Goal: Task Accomplishment & Management: Use online tool/utility

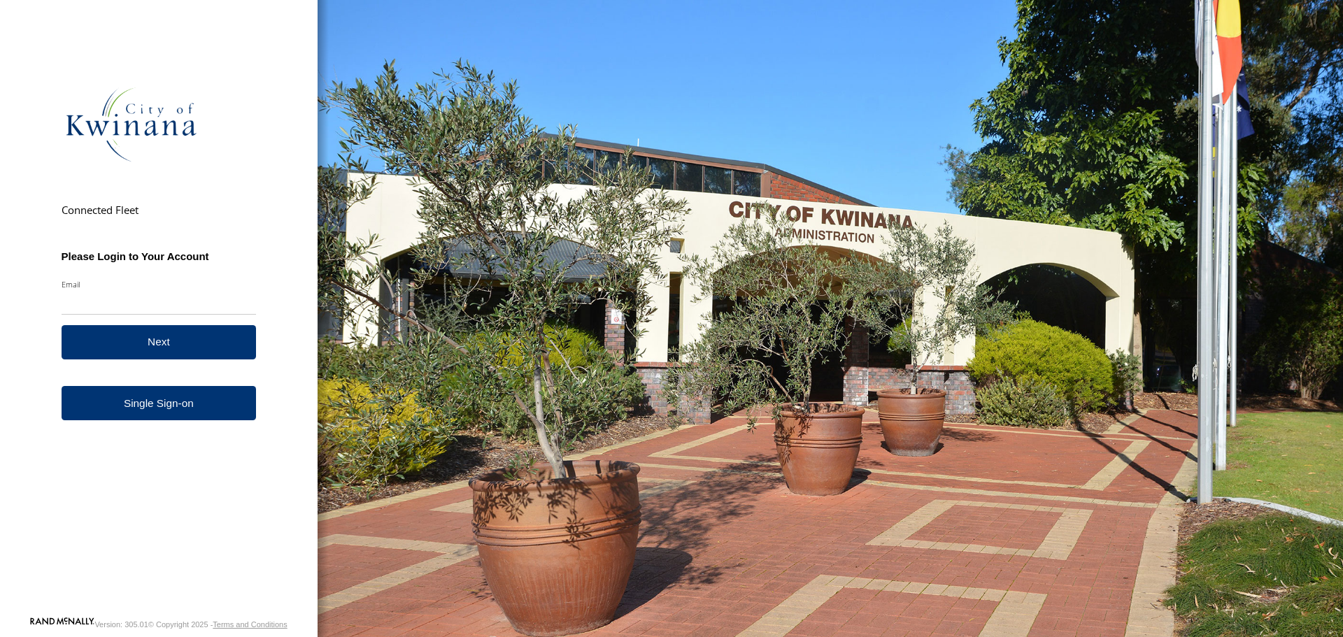
click at [138, 301] on input "Email" at bounding box center [159, 302] width 195 height 25
type input "**********"
click at [195, 337] on button "Next" at bounding box center [159, 342] width 195 height 34
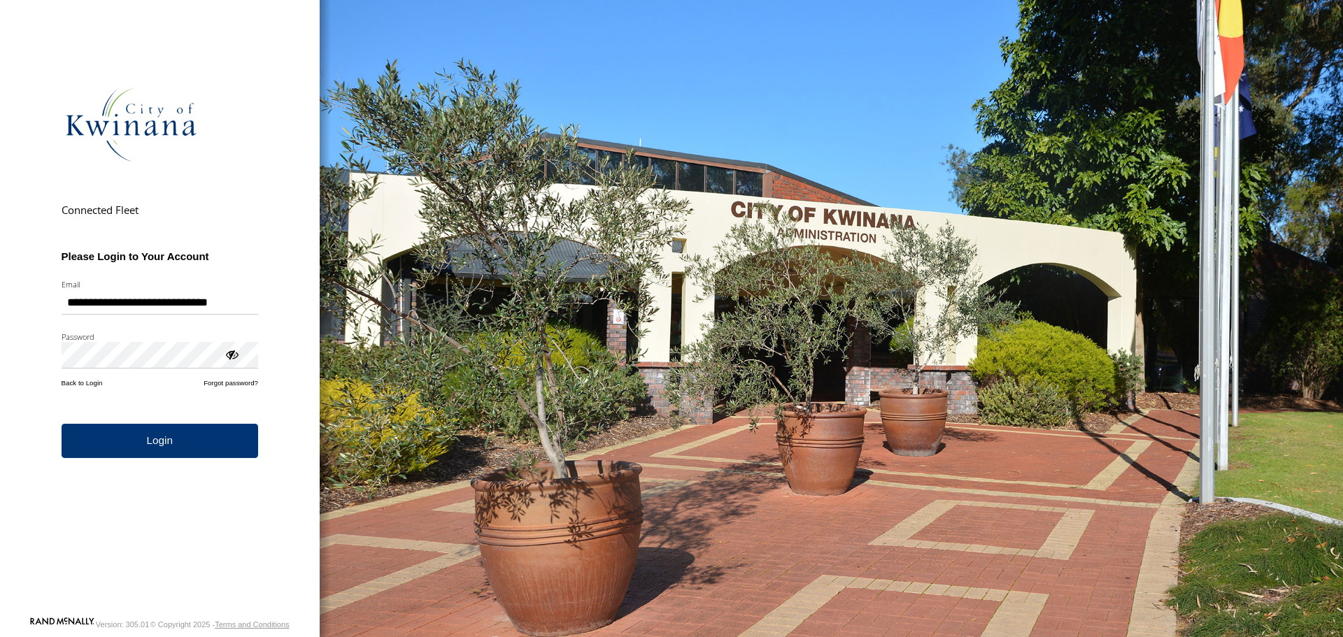
click at [152, 441] on button "Login" at bounding box center [160, 441] width 197 height 34
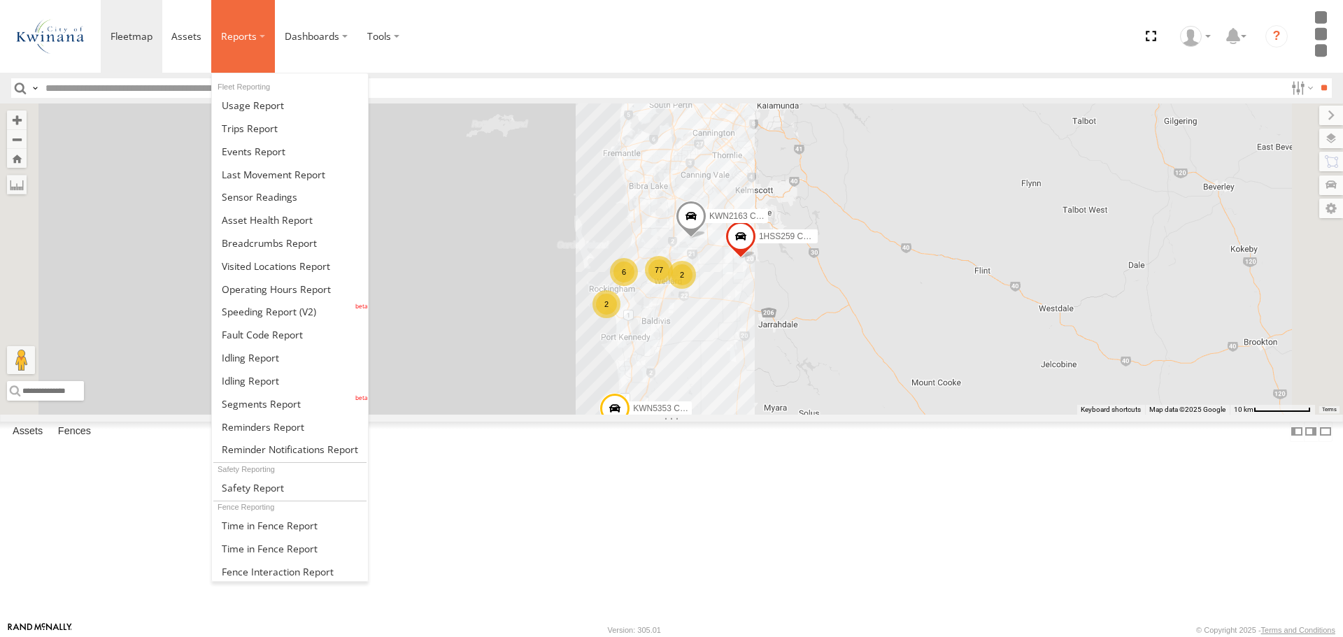
click at [256, 43] on label at bounding box center [243, 36] width 64 height 73
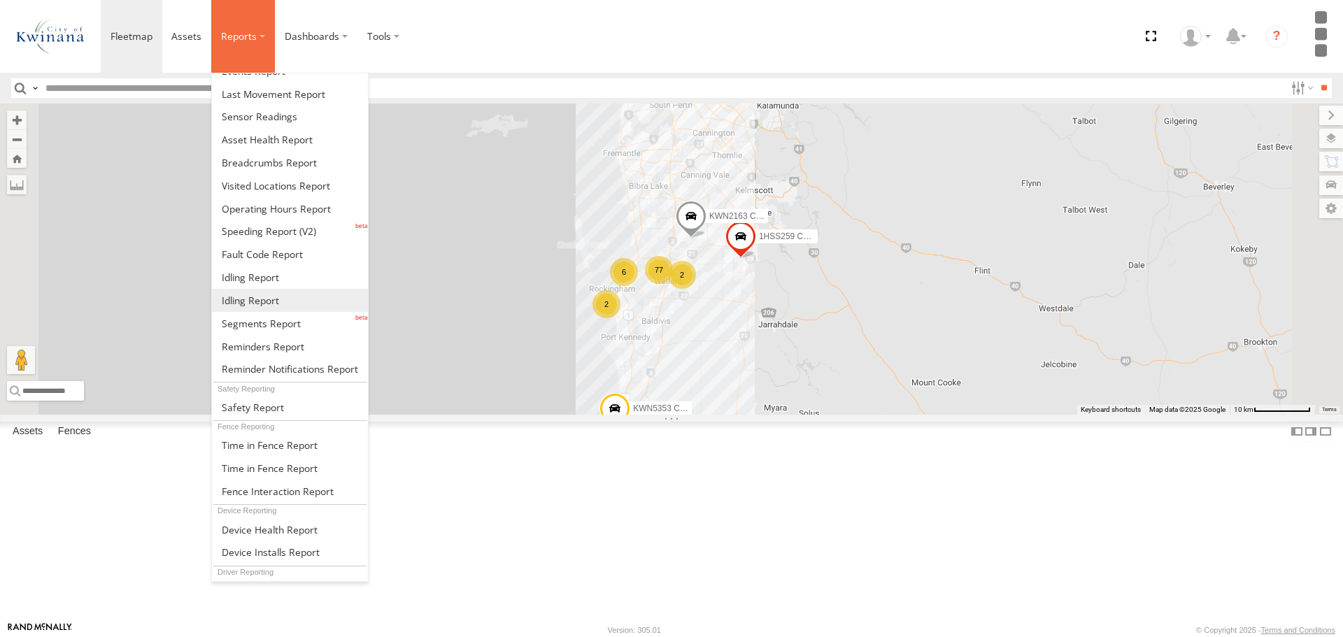
scroll to position [162, 0]
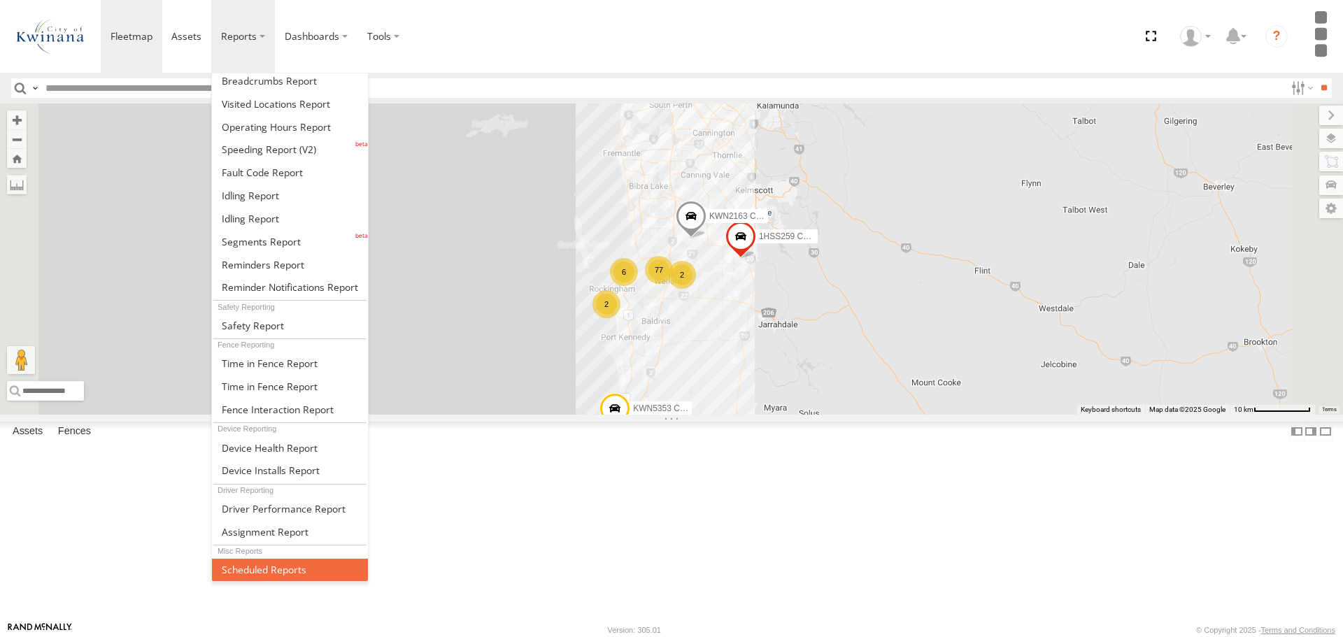
click at [269, 568] on span at bounding box center [264, 569] width 85 height 13
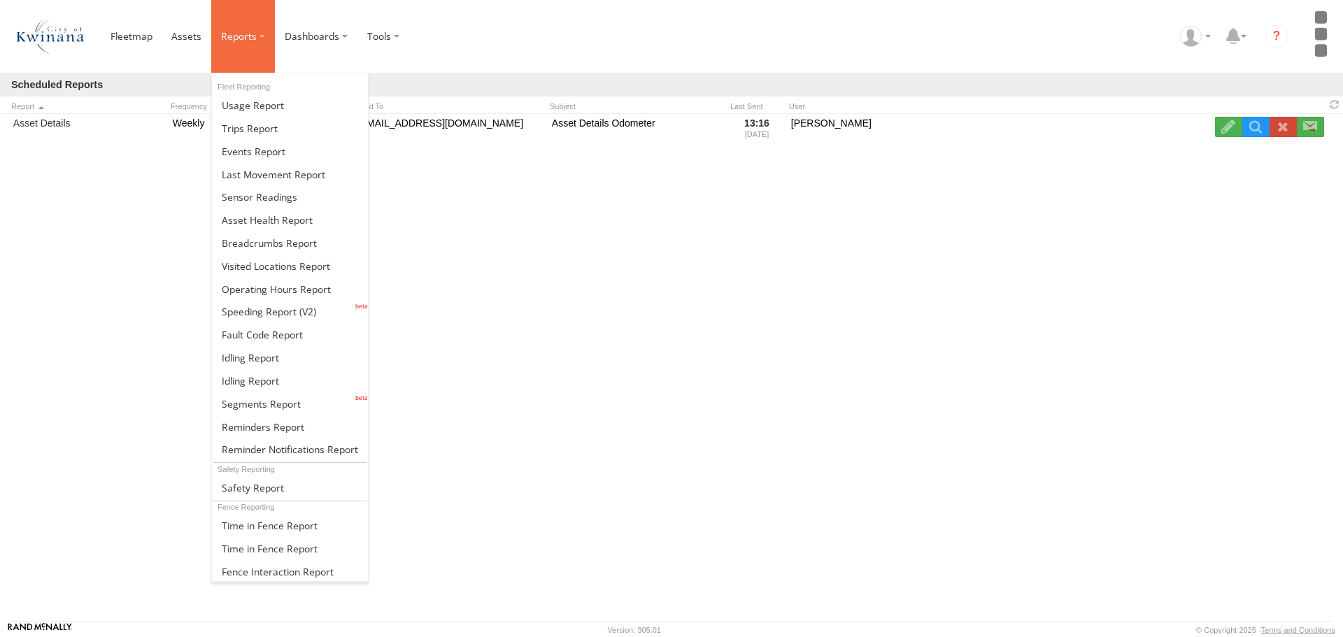
click at [262, 37] on label at bounding box center [243, 36] width 64 height 73
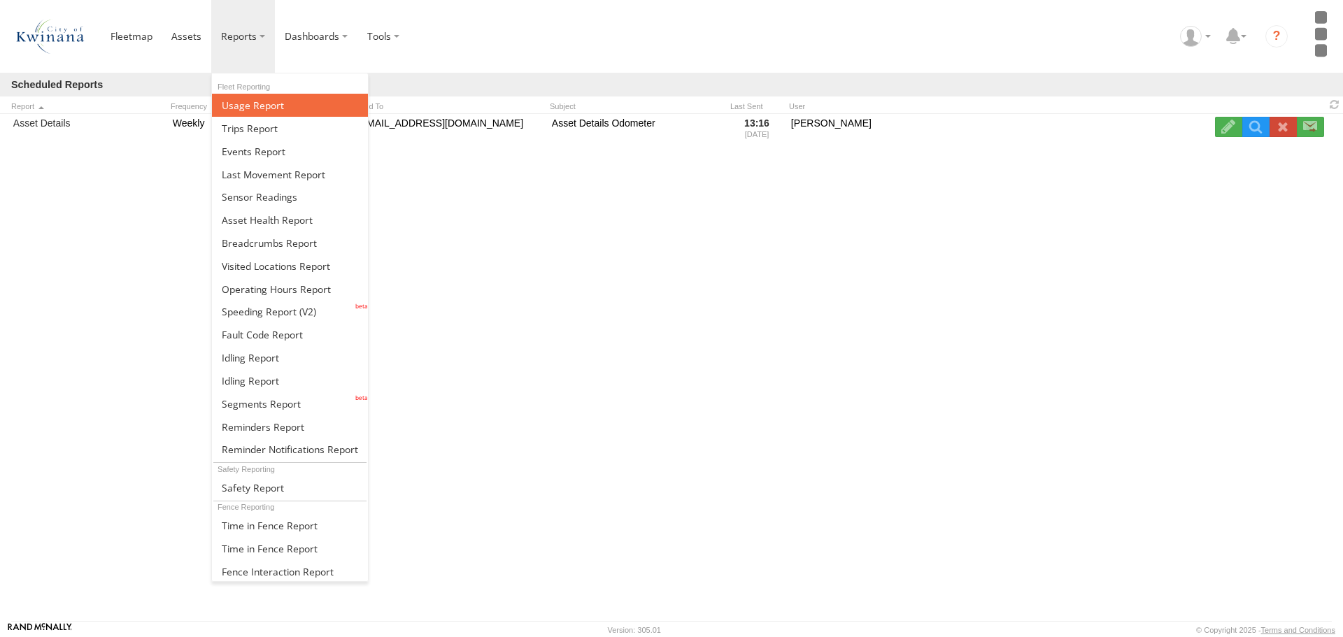
click at [298, 106] on link at bounding box center [290, 105] width 156 height 23
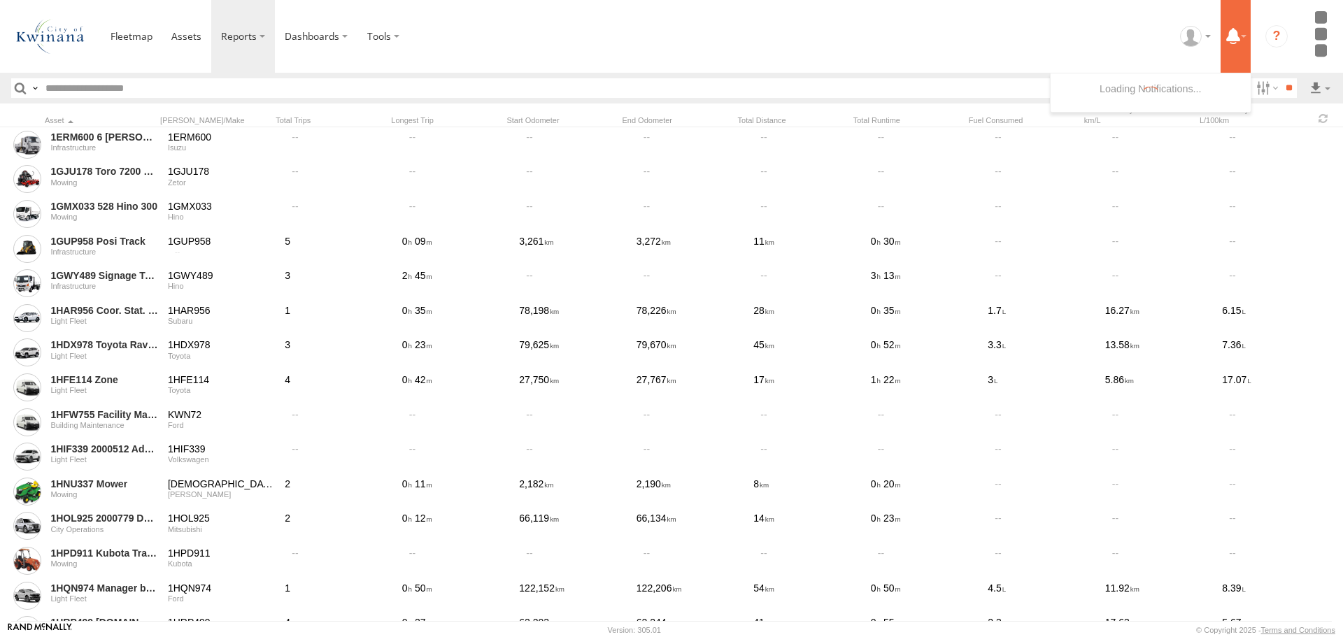
click at [1244, 36] on label at bounding box center [1236, 36] width 30 height 73
click at [1327, 89] on label at bounding box center [1320, 88] width 24 height 20
click at [1265, 139] on link at bounding box center [1283, 138] width 85 height 21
click at [128, 87] on input "text" at bounding box center [626, 88] width 1172 height 20
type input "******"
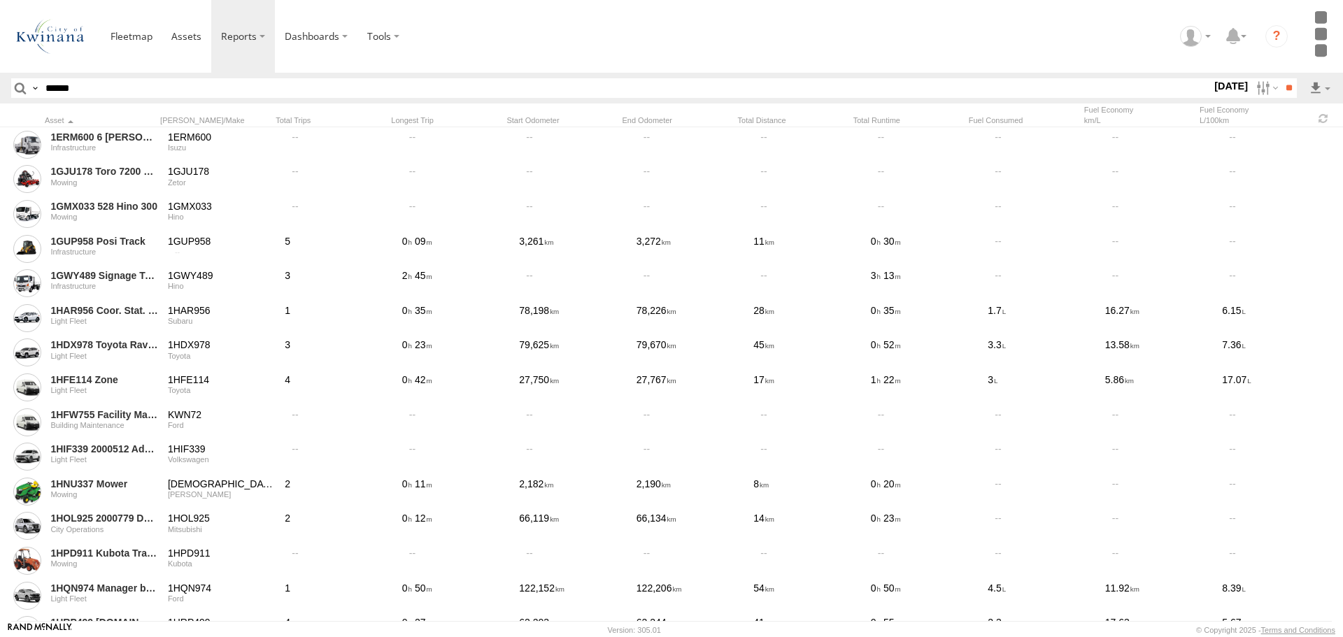
click at [1281, 78] on input "**" at bounding box center [1289, 88] width 16 height 20
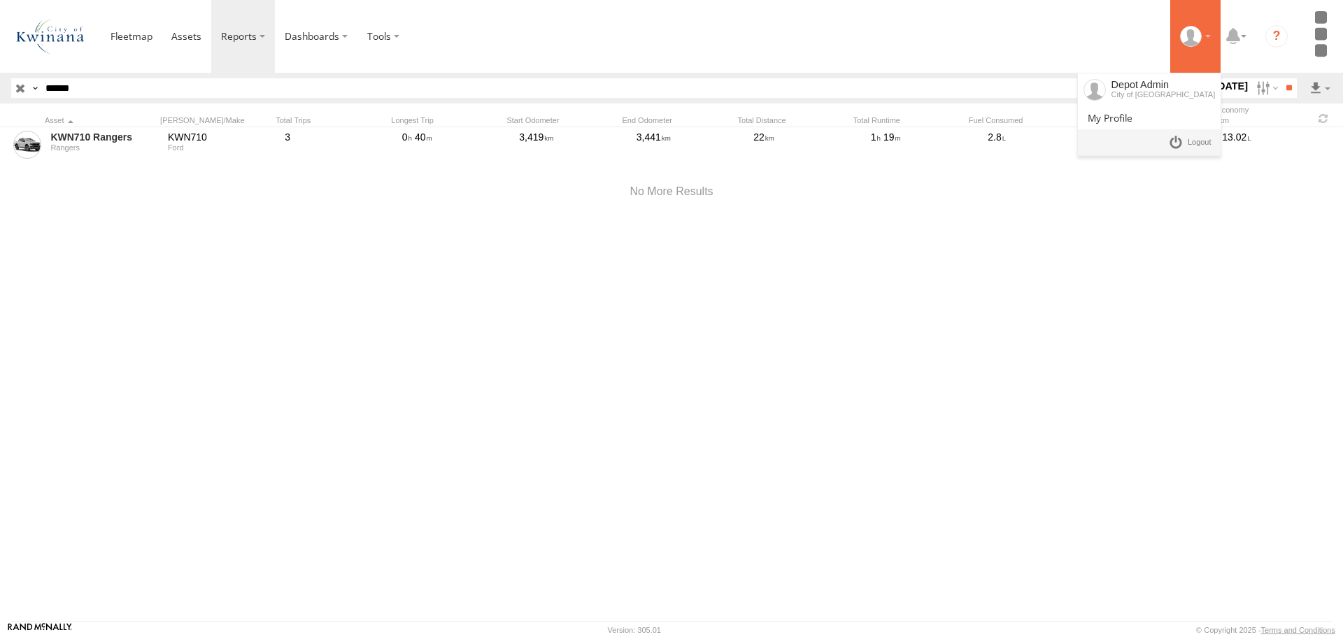
click at [1212, 36] on div at bounding box center [1195, 36] width 41 height 21
click at [1200, 145] on span at bounding box center [1200, 142] width 24 height 15
